Goal: Information Seeking & Learning: Find specific fact

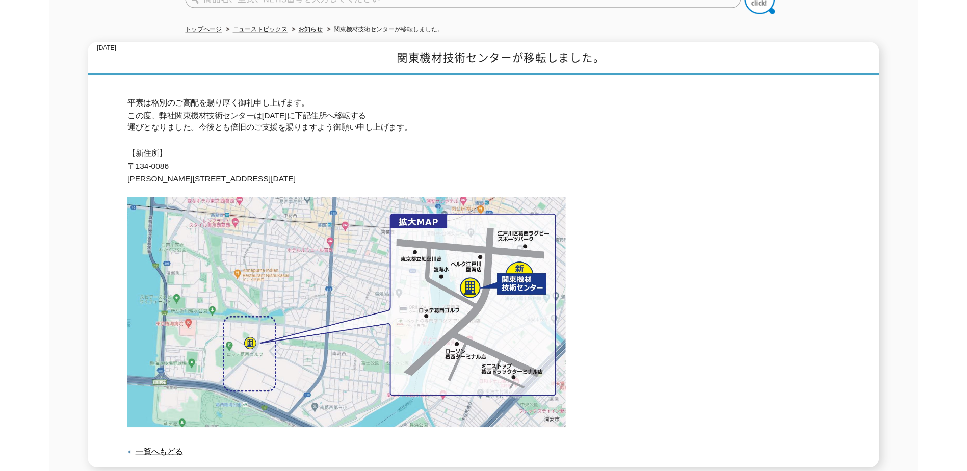
scroll to position [51, 0]
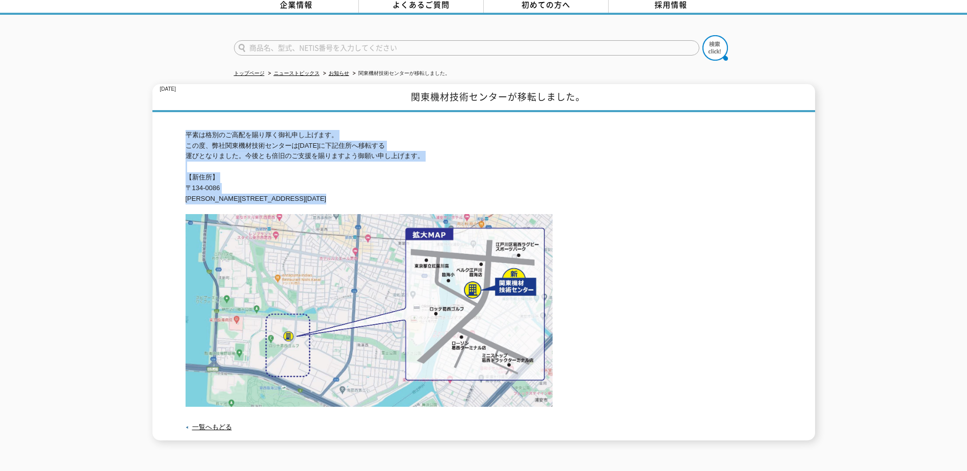
drag, startPoint x: 185, startPoint y: 126, endPoint x: 574, endPoint y: 199, distance: 395.8
click at [574, 199] on div "[DATE] 関東機材技術センターが移転しました。 平素は格別のご高配を賜り厚く御礼申し上げます。 この度、弊社関東機材技術センターは[DATE]に下記住所へ…" at bounding box center [483, 262] width 663 height 356
click at [194, 171] on p "平素は格別のご高配を賜り厚く御礼申し上げます。 この度、弊社関東機材技術センターは[DATE]に下記住所へ移転する 運びとなりました。今後とも倍旧のご支援を賜…" at bounding box center [484, 167] width 597 height 74
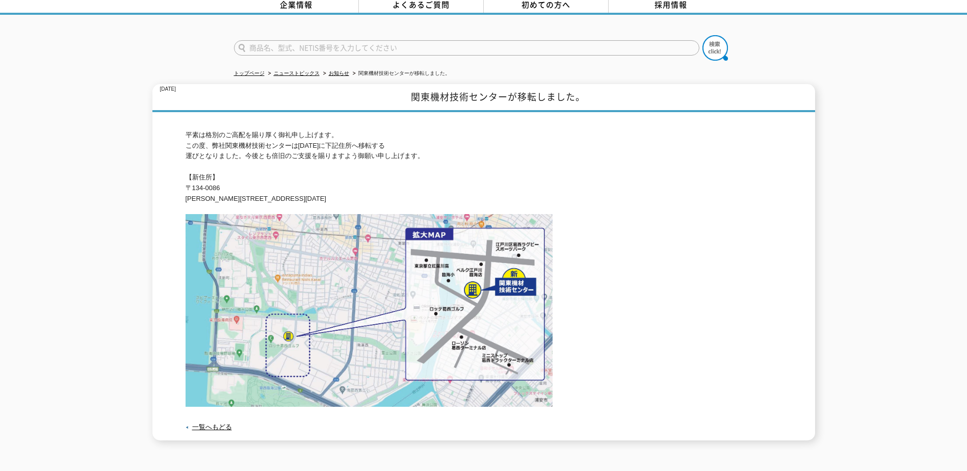
click at [291, 193] on p "平素は格別のご高配を賜り厚く御礼申し上げます。 この度、弊社関東機材技術センターは[DATE]に下記住所へ移転する 運びとなりました。今後とも倍旧のご支援を賜…" at bounding box center [484, 167] width 597 height 74
click at [279, 193] on p "平素は格別のご高配を賜り厚く御礼申し上げます。 この度、弊社関東機材技術センターは[DATE]に下記住所へ移転する 運びとなりました。今後とも倍旧のご支援を賜…" at bounding box center [484, 167] width 597 height 74
click at [269, 193] on p "平素は格別のご高配を賜り厚く御礼申し上げます。 この度、弊社関東機材技術センターは[DATE]に下記住所へ移転する 運びとなりました。今後とも倍旧のご支援を賜…" at bounding box center [484, 167] width 597 height 74
click at [275, 193] on p "平素は格別のご高配を賜り厚く御礼申し上げます。 この度、弊社関東機材技術センターは[DATE]に下記住所へ移転する 運びとなりました。今後とも倍旧のご支援を賜…" at bounding box center [484, 167] width 597 height 74
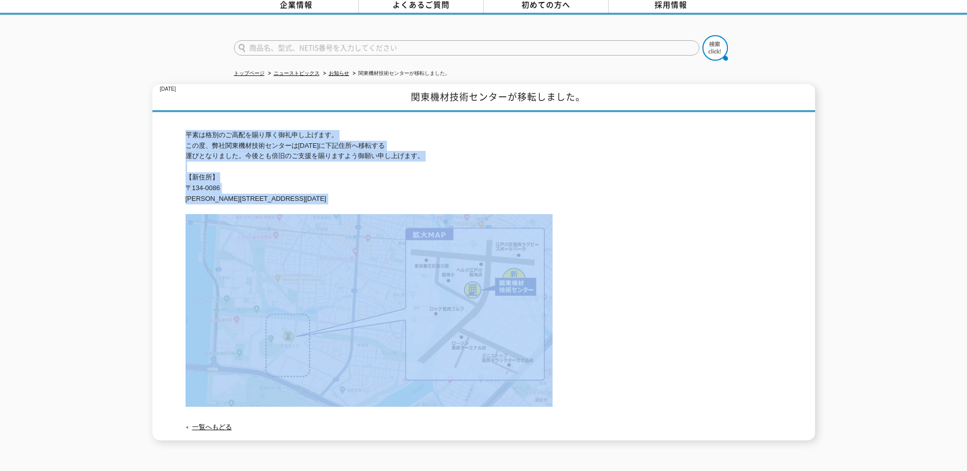
drag, startPoint x: 187, startPoint y: 126, endPoint x: 442, endPoint y: 241, distance: 279.6
click at [442, 241] on div "平素は格別のご高配を賜り厚く御礼申し上げます。 この度、弊社関東機材技術センターは[DATE]に下記住所へ移転する 運びとなりました。今後とも倍旧のご支援を賜…" at bounding box center [484, 276] width 597 height 328
drag, startPoint x: 442, startPoint y: 241, endPoint x: 260, endPoint y: 190, distance: 189.7
click at [249, 189] on p "平素は格別のご高配を賜り厚く御礼申し上げます。 この度、弊社関東機材技術センターは[DATE]に下記住所へ移転する 運びとなりました。今後とも倍旧のご支援を賜…" at bounding box center [484, 167] width 597 height 74
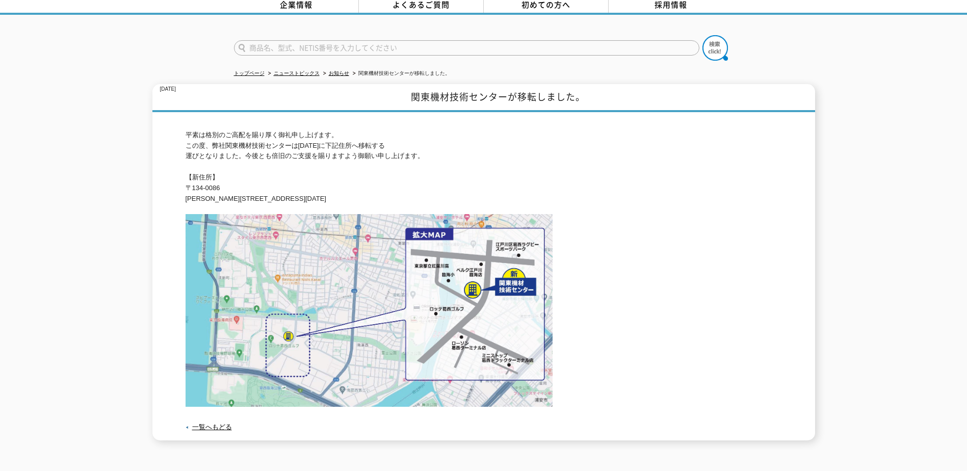
click at [261, 190] on p "平素は格別のご高配を賜り厚く御礼申し上げます。 この度、弊社関東機材技術センターは[DATE]に下記住所へ移転する 運びとなりました。今後とも倍旧のご支援を賜…" at bounding box center [484, 167] width 597 height 74
click at [272, 192] on p "平素は格別のご高配を賜り厚く御礼申し上げます。 この度、弊社関東機材技術センターは[DATE]に下記住所へ移転する 運びとなりました。今後とも倍旧のご支援を賜…" at bounding box center [484, 167] width 597 height 74
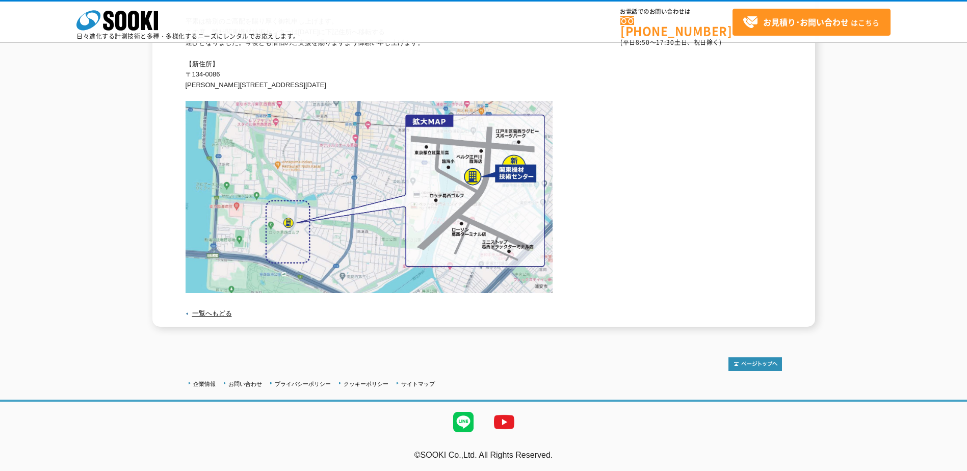
scroll to position [118, 0]
click at [106, 342] on div "企業情報 お問い合わせ プライバシーポリシー クッキーポリシー サイトマップ ©SOOKI Co.,Ltd. All Rights Reserved. テスト…" at bounding box center [483, 404] width 967 height 134
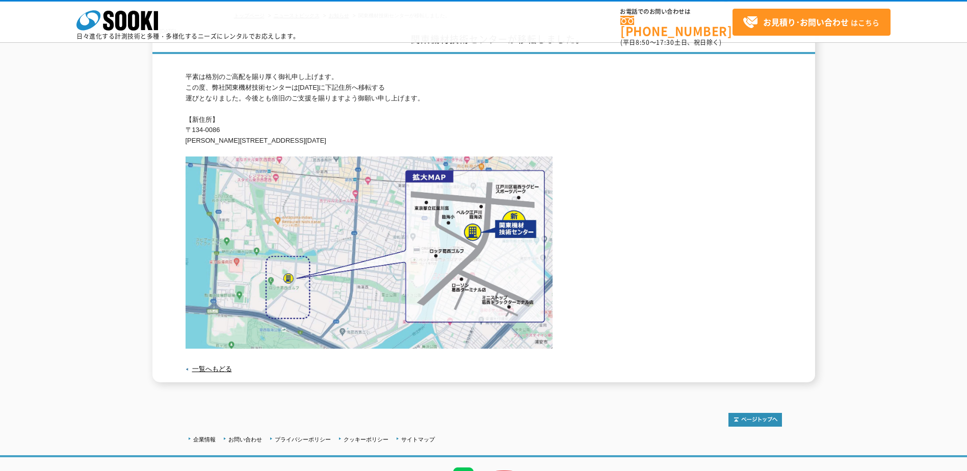
scroll to position [0, 0]
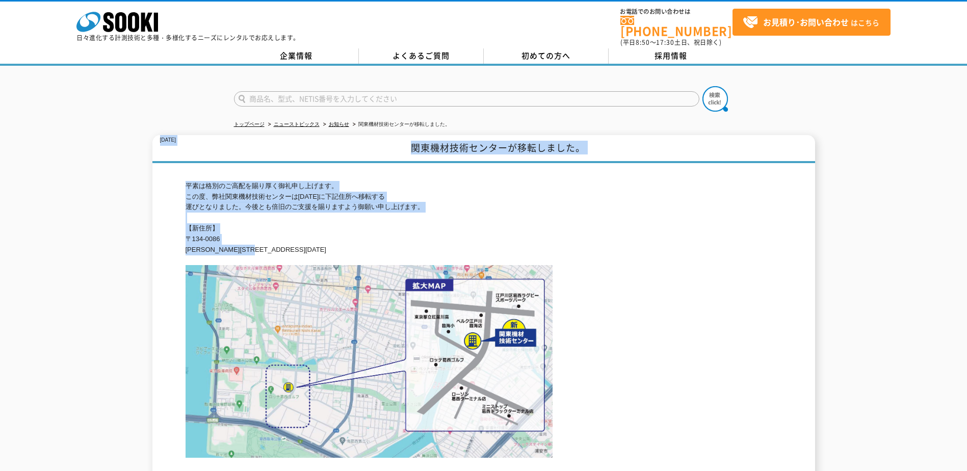
drag, startPoint x: 160, startPoint y: 134, endPoint x: 496, endPoint y: 239, distance: 351.5
click at [496, 239] on div "[DATE] 関東機材技術センターが移転しました。 平素は格別のご高配を賜り厚く御礼申し上げます。 この度、弊社関東機材技術センターは[DATE]に下記住所へ…" at bounding box center [483, 313] width 663 height 356
click at [269, 242] on p "平素は格別のご高配を賜り厚く御礼申し上げます。 この度、弊社関東機材技術センターは[DATE]に下記住所へ移転する 運びとなりました。今後とも倍旧のご支援を賜…" at bounding box center [484, 218] width 597 height 74
click at [273, 242] on p "平素は格別のご高配を賜り厚く御礼申し上げます。 この度、弊社関東機材技術センターは[DATE]に下記住所へ移転する 運びとなりました。今後とも倍旧のご支援を賜…" at bounding box center [484, 218] width 597 height 74
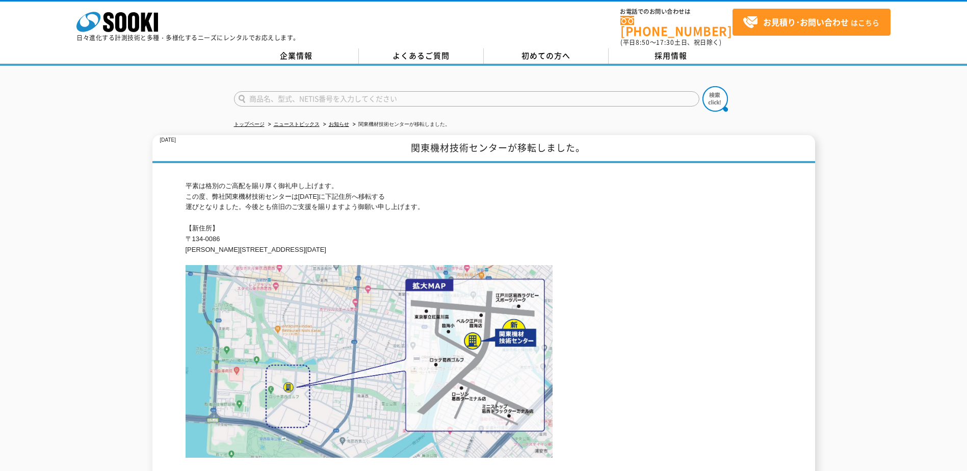
click at [273, 244] on p "平素は格別のご高配を賜り厚く御礼申し上げます。 この度、弊社関東機材技術センターは[DATE]に下記住所へ移転する 運びとなりました。今後とも倍旧のご支援を賜…" at bounding box center [484, 218] width 597 height 74
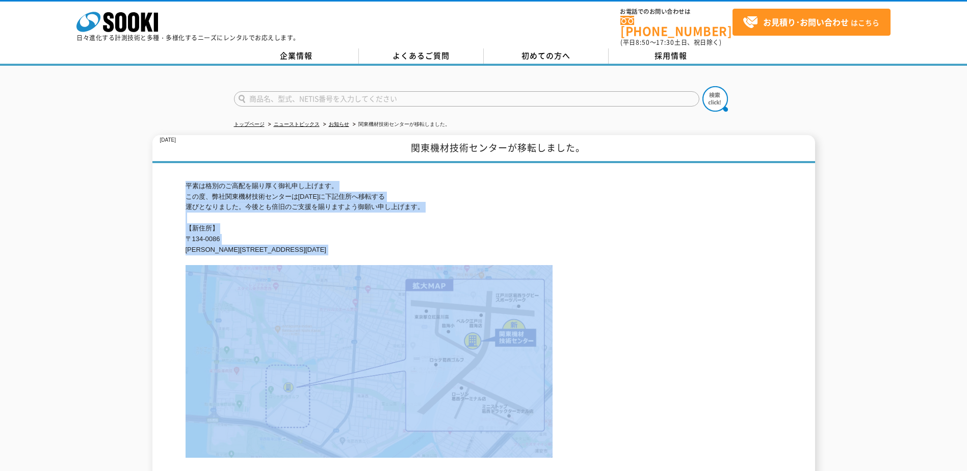
drag, startPoint x: 185, startPoint y: 179, endPoint x: 625, endPoint y: 296, distance: 455.5
click at [625, 296] on div "平素は格別のご高配を賜り厚く御礼申し上げます。 この度、弊社関東機材技術センターは[DATE]に下記住所へ移転する 運びとなりました。今後とも倍旧のご支援を賜…" at bounding box center [484, 327] width 597 height 328
click at [303, 209] on p "平素は格別のご高配を賜り厚く御礼申し上げます。 この度、弊社関東機材技術センターは[DATE]に下記住所へ移転する 運びとなりました。今後とも倍旧のご支援を賜…" at bounding box center [484, 218] width 597 height 74
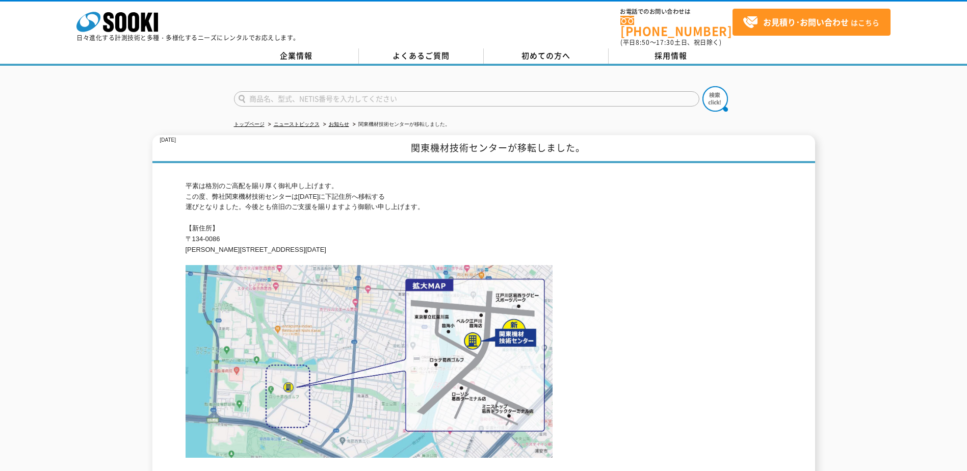
click at [387, 216] on p "平素は格別のご高配を賜り厚く御礼申し上げます。 この度、弊社関東機材技術センターは[DATE]に下記住所へ移転する 運びとなりました。今後とも倍旧のご支援を賜…" at bounding box center [484, 218] width 597 height 74
click at [728, 241] on div "[DATE] 関東機材技術センターが移転しました。 平素は格別のご高配を賜り厚く御礼申し上げます。 この度、弊社関東機材技術センターは[DATE]に下記住所へ…" at bounding box center [483, 313] width 967 height 356
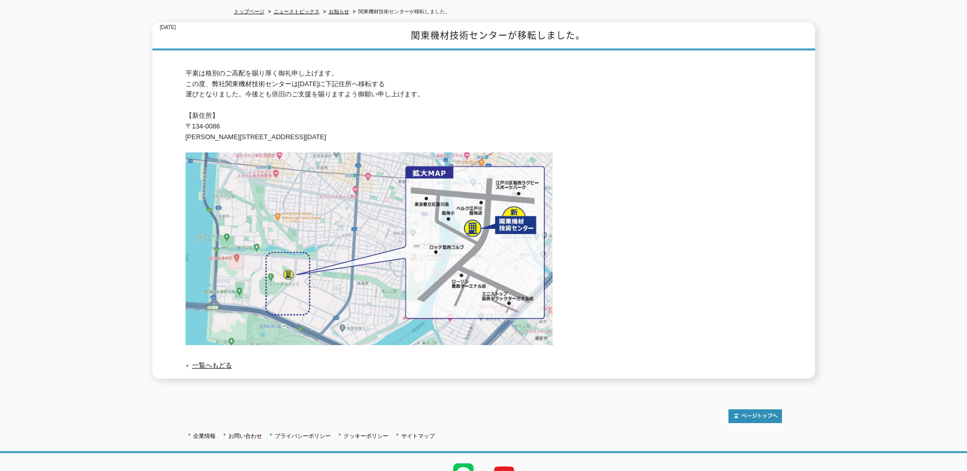
scroll to position [118, 0]
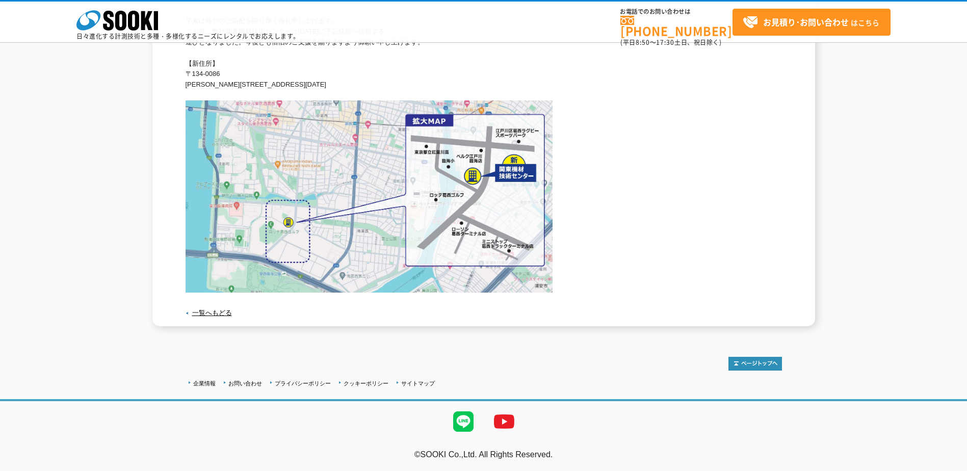
click at [728, 354] on div "企業情報 お問い合わせ プライバシーポリシー クッキーポリシー サイトマップ ©SOOKI Co.,Ltd. All Rights Reserved. テスト…" at bounding box center [483, 404] width 967 height 134
click at [728, 351] on div "企業情報 お問い合わせ プライバシーポリシー クッキーポリシー サイトマップ ©SOOKI Co.,Ltd. All Rights Reserved. テスト…" at bounding box center [483, 404] width 967 height 134
click at [728, 345] on div "企業情報 お問い合わせ プライバシーポリシー クッキーポリシー サイトマップ ©SOOKI Co.,Ltd. All Rights Reserved. テスト…" at bounding box center [483, 404] width 967 height 134
click at [728, 344] on div "企業情報 お問い合わせ プライバシーポリシー クッキーポリシー サイトマップ ©SOOKI Co.,Ltd. All Rights Reserved. テスト…" at bounding box center [483, 404] width 967 height 134
click at [728, 342] on div "企業情報 お問い合わせ プライバシーポリシー クッキーポリシー サイトマップ ©SOOKI Co.,Ltd. All Rights Reserved. テスト…" at bounding box center [483, 404] width 967 height 134
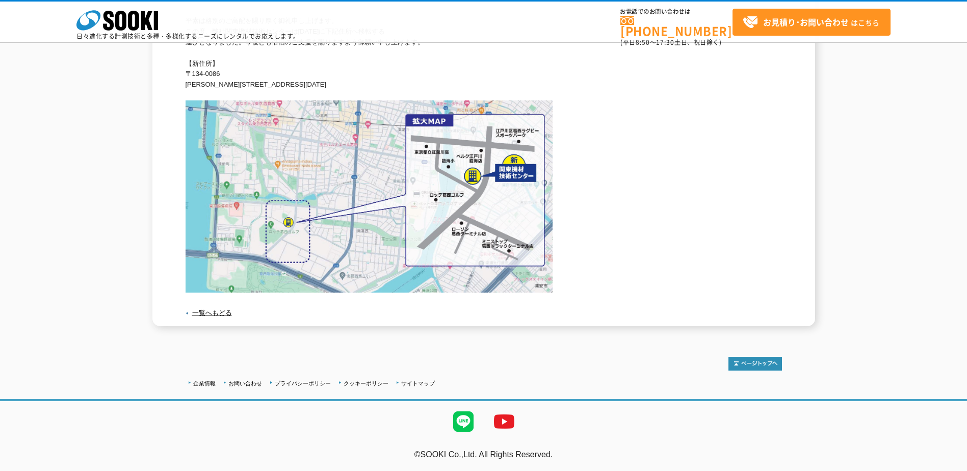
click at [728, 346] on div "企業情報 お問い合わせ プライバシーポリシー クッキーポリシー サイトマップ ©SOOKI Co.,Ltd. All Rights Reserved. テスト…" at bounding box center [483, 404] width 967 height 134
click at [728, 344] on div "企業情報 お問い合わせ プライバシーポリシー クッキーポリシー サイトマップ ©SOOKI Co.,Ltd. All Rights Reserved. テスト…" at bounding box center [483, 404] width 967 height 134
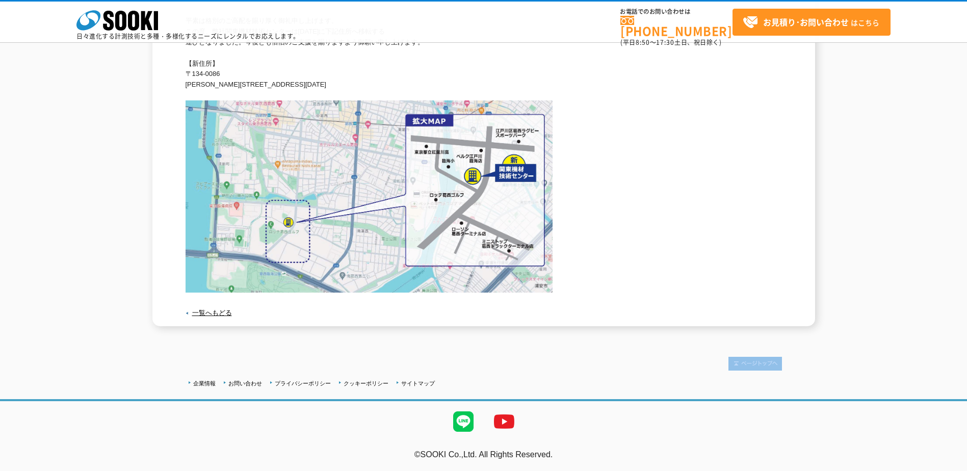
click at [728, 344] on div "企業情報 お問い合わせ プライバシーポリシー クッキーポリシー サイトマップ ©SOOKI Co.,Ltd. All Rights Reserved. テスト…" at bounding box center [483, 404] width 967 height 134
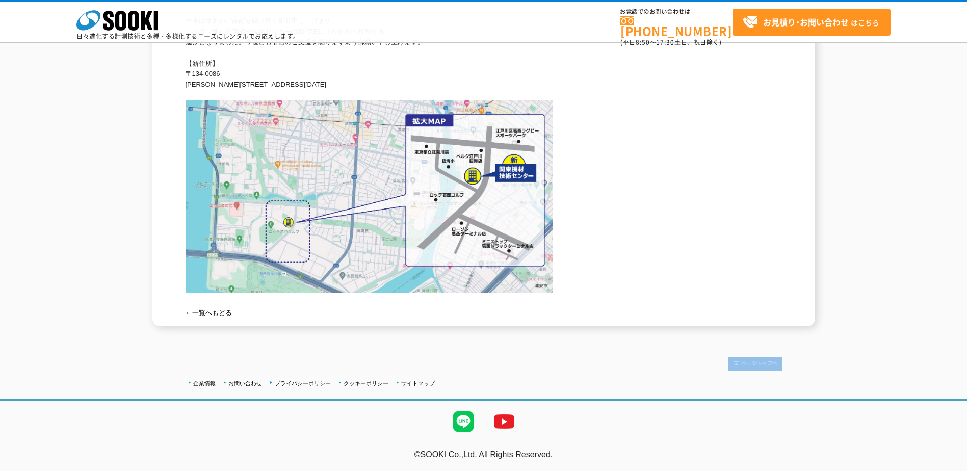
click at [728, 344] on div "企業情報 お問い合わせ プライバシーポリシー クッキーポリシー サイトマップ ©SOOKI Co.,Ltd. All Rights Reserved. テスト…" at bounding box center [483, 404] width 967 height 134
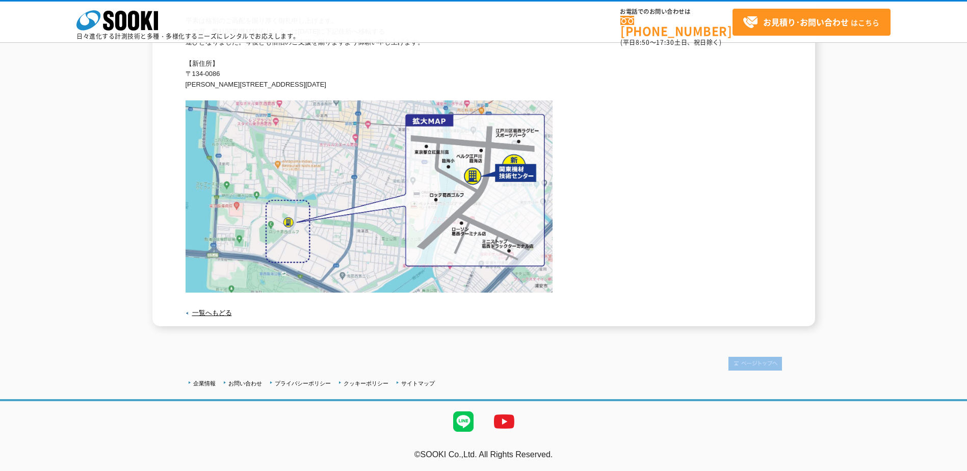
click at [728, 344] on div "企業情報 お問い合わせ プライバシーポリシー クッキーポリシー サイトマップ ©SOOKI Co.,Ltd. All Rights Reserved. テスト…" at bounding box center [483, 404] width 967 height 134
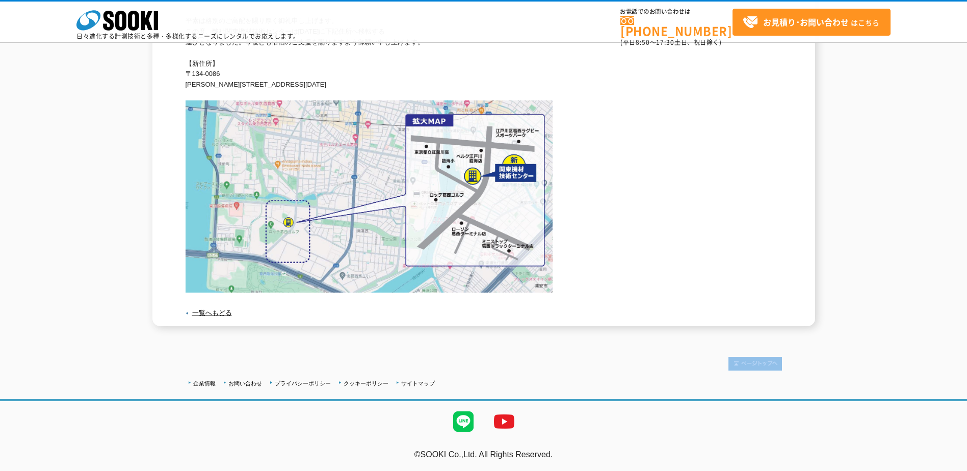
click at [728, 344] on div "企業情報 お問い合わせ プライバシーポリシー クッキーポリシー サイトマップ ©SOOKI Co.,Ltd. All Rights Reserved. テスト…" at bounding box center [483, 404] width 967 height 134
click at [728, 343] on div "企業情報 お問い合わせ プライバシーポリシー クッキーポリシー サイトマップ ©SOOKI Co.,Ltd. All Rights Reserved. テスト…" at bounding box center [483, 404] width 967 height 134
click at [728, 344] on div "企業情報 お問い合わせ プライバシーポリシー クッキーポリシー サイトマップ ©SOOKI Co.,Ltd. All Rights Reserved. テスト…" at bounding box center [483, 404] width 967 height 134
click at [728, 343] on div "企業情報 お問い合わせ プライバシーポリシー クッキーポリシー サイトマップ ©SOOKI Co.,Ltd. All Rights Reserved. テスト…" at bounding box center [483, 404] width 967 height 134
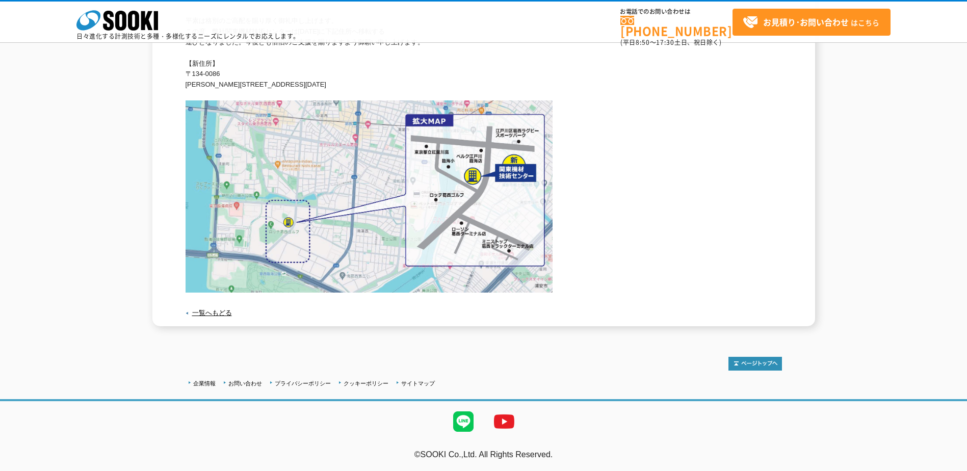
click at [728, 343] on div "企業情報 お問い合わせ プライバシーポリシー クッキーポリシー サイトマップ ©SOOKI Co.,Ltd. All Rights Reserved. テスト…" at bounding box center [483, 404] width 967 height 134
click at [728, 344] on div "企業情報 お問い合わせ プライバシーポリシー クッキーポリシー サイトマップ ©SOOKI Co.,Ltd. All Rights Reserved. テスト…" at bounding box center [483, 404] width 967 height 134
click at [728, 345] on div "企業情報 お問い合わせ プライバシーポリシー クッキーポリシー サイトマップ ©SOOKI Co.,Ltd. All Rights Reserved. テスト…" at bounding box center [483, 404] width 967 height 134
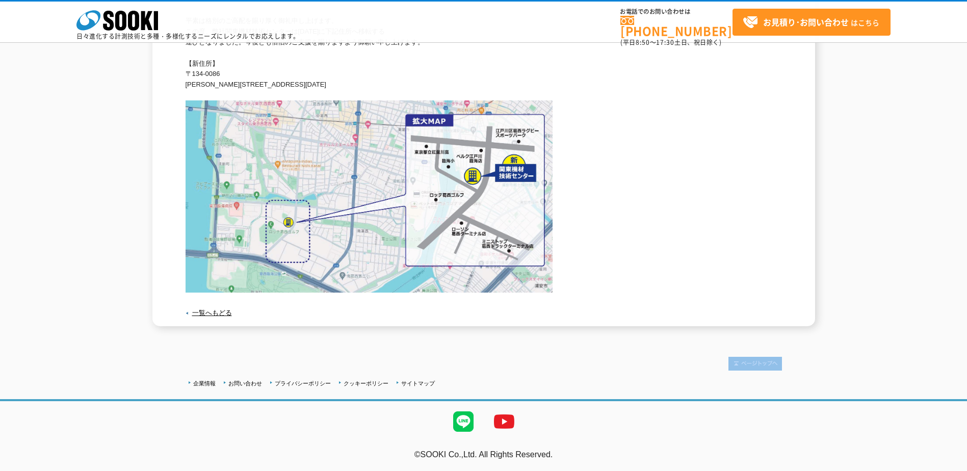
click at [728, 345] on div "企業情報 お問い合わせ プライバシーポリシー クッキーポリシー サイトマップ ©SOOKI Co.,Ltd. All Rights Reserved. テスト…" at bounding box center [483, 404] width 967 height 134
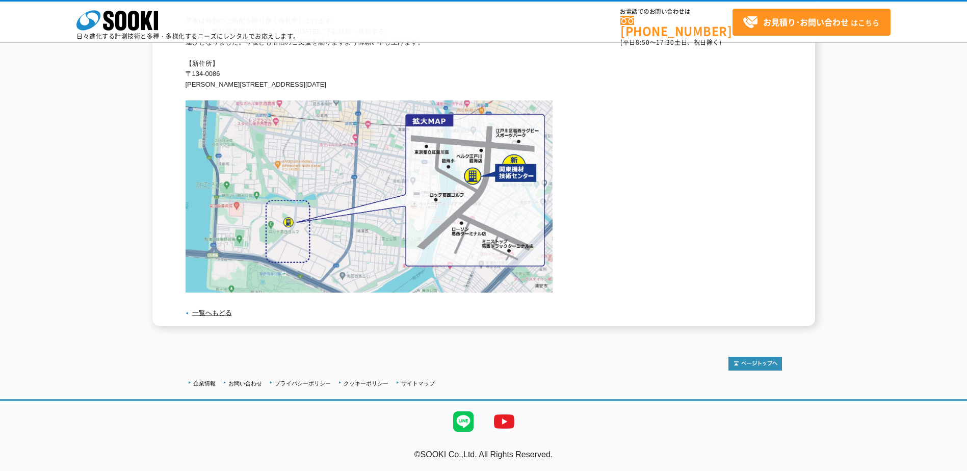
click at [84, 328] on div "トップページ ニューストピックス お知らせ 関東機材技術センターが移転しました。 [DATE] 関東機材技術センターが移転しました。 平素は格別のご高配を賜り…" at bounding box center [483, 119] width 967 height 436
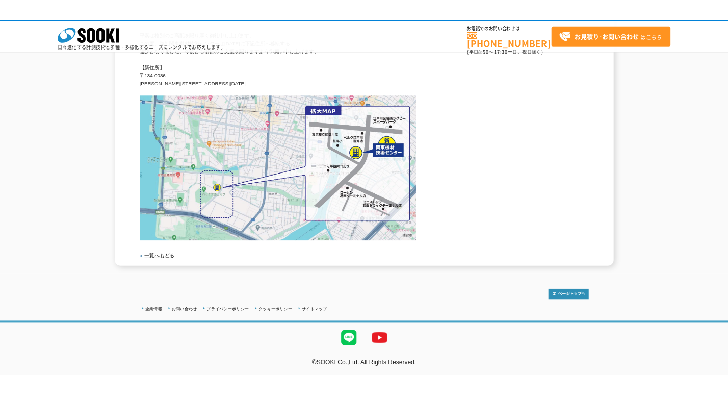
scroll to position [67, 0]
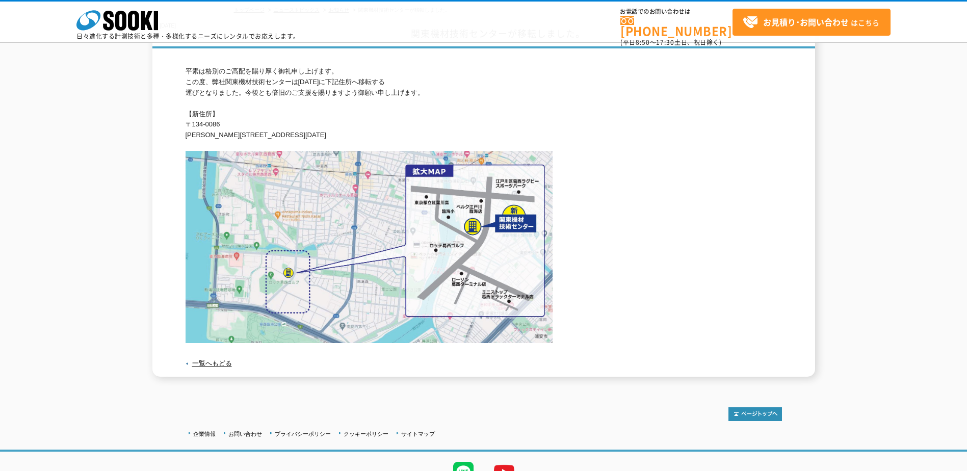
click at [52, 263] on div "[DATE] 関東機材技術センターが移転しました。 平素は格別のご高配を賜り厚く御礼申し上げます。 この度、弊社関東機材技術センターは[DATE]に下記住所へ…" at bounding box center [483, 199] width 967 height 356
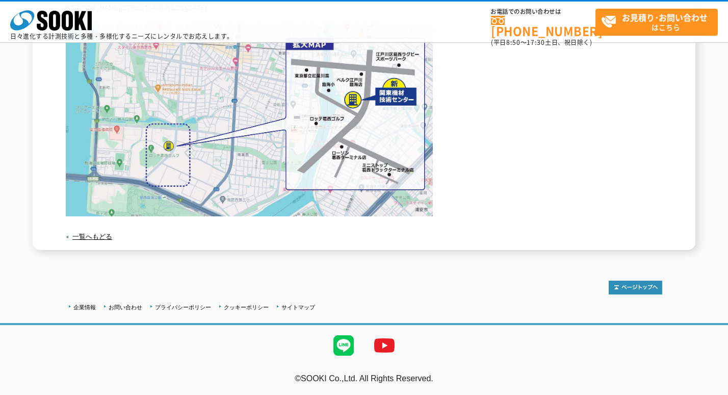
scroll to position [0, 0]
